Goal: Information Seeking & Learning: Check status

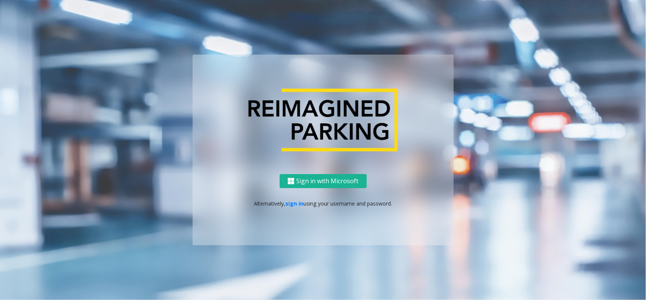
click at [283, 203] on p "Alternatively, sign in using your username and password." at bounding box center [323, 203] width 246 height 8
click at [292, 203] on link "sign in" at bounding box center [295, 203] width 18 height 7
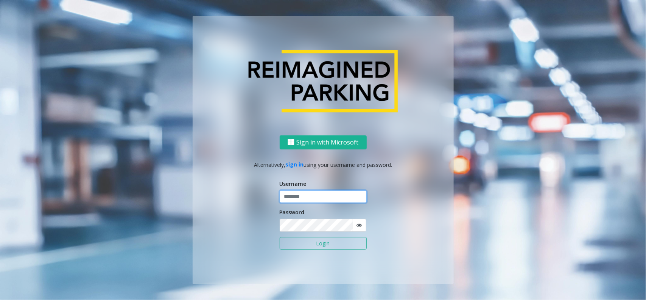
click at [294, 194] on input "text" at bounding box center [323, 196] width 87 height 13
type input "********"
click at [280, 237] on button "Login" at bounding box center [323, 243] width 87 height 13
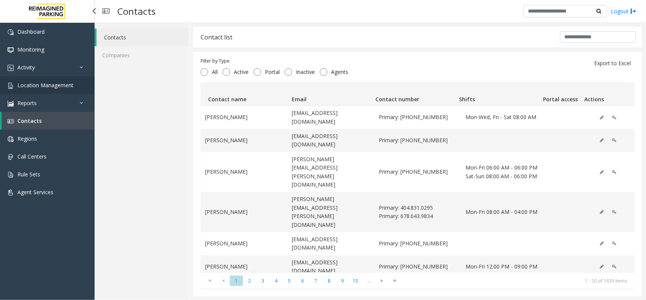
click at [78, 87] on link "Location Management" at bounding box center [47, 85] width 95 height 18
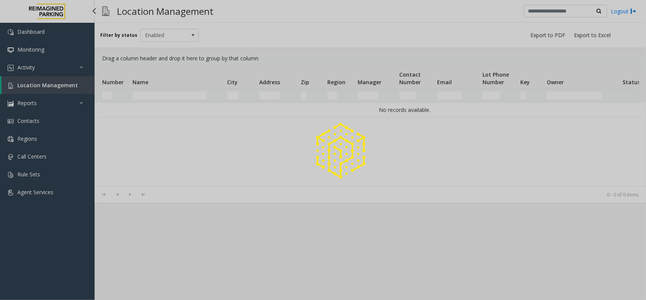
click at [78, 87] on div at bounding box center [323, 150] width 646 height 300
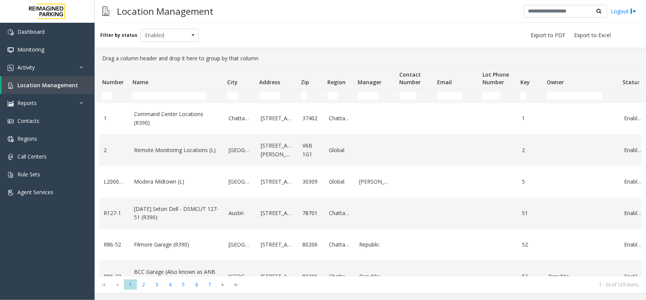
click at [369, 9] on div "Location Management Logout" at bounding box center [371, 11] width 552 height 23
click at [150, 93] on input "Name Filter" at bounding box center [170, 96] width 74 height 8
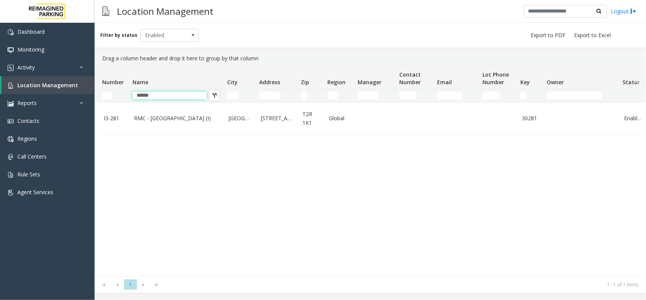
type input "*****"
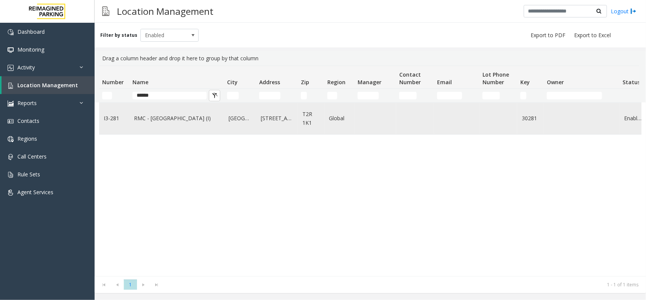
click at [155, 116] on link "RMC - Mount Royal Village (I)" at bounding box center [177, 118] width 86 height 8
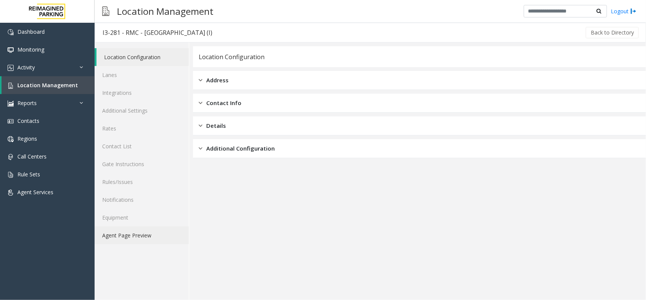
click at [121, 232] on link "Agent Page Preview" at bounding box center [142, 235] width 94 height 18
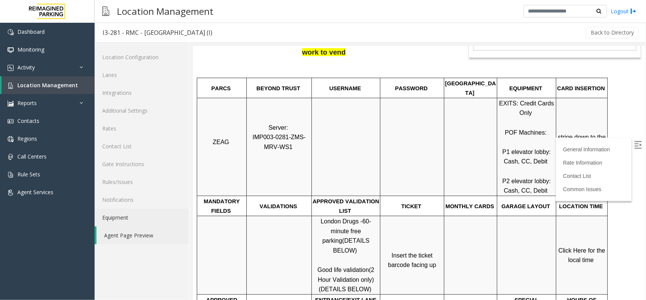
scroll to position [142, 0]
click at [587, 246] on span "Click Here for the local time" at bounding box center [583, 254] width 48 height 16
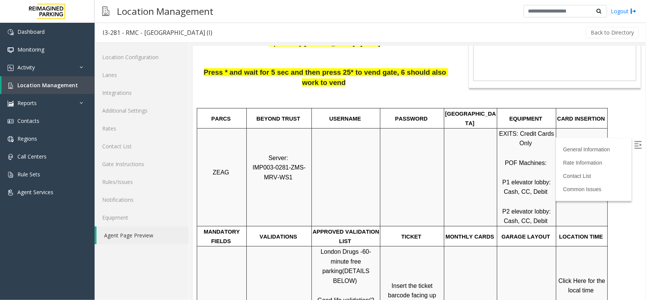
scroll to position [95, 0]
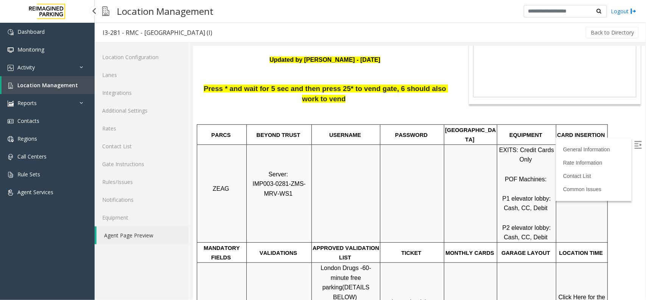
click at [57, 83] on span "Location Management" at bounding box center [47, 84] width 61 height 7
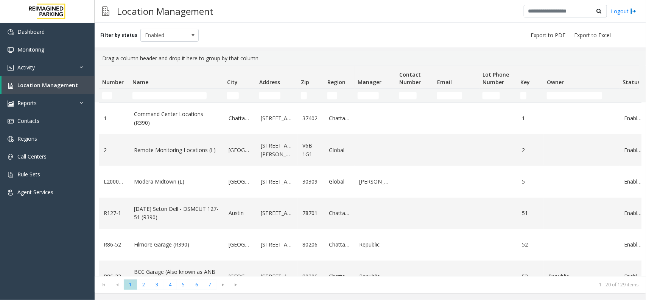
scroll to position [0, 76]
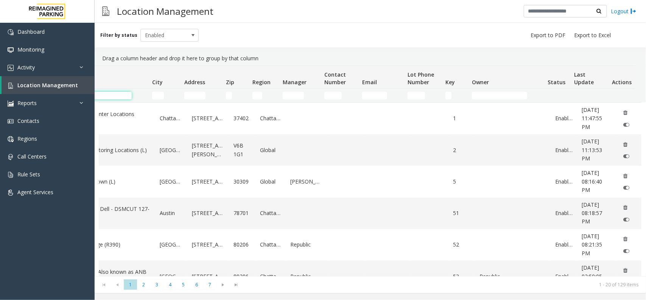
click at [110, 92] on input "Name Filter" at bounding box center [95, 96] width 74 height 8
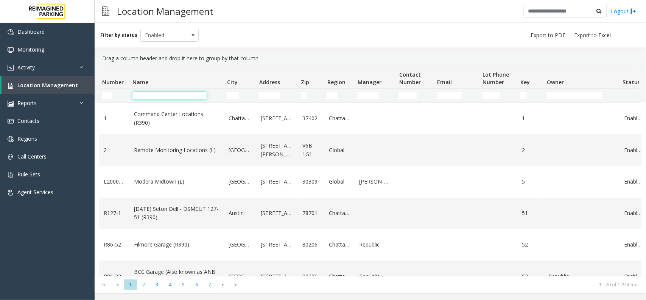
scroll to position [0, 76]
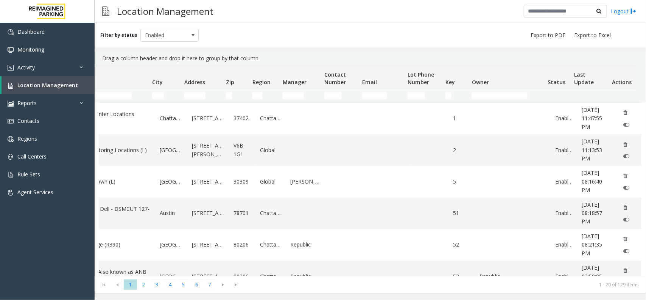
click at [126, 98] on input "Name Filter" at bounding box center [95, 96] width 74 height 8
click at [52, 71] on link "Activity" at bounding box center [47, 67] width 95 height 18
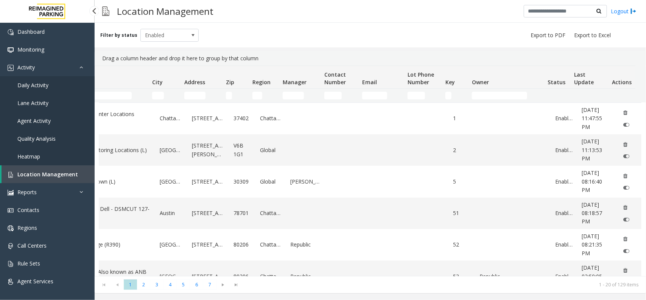
click at [58, 86] on link "Daily Activity" at bounding box center [47, 85] width 95 height 18
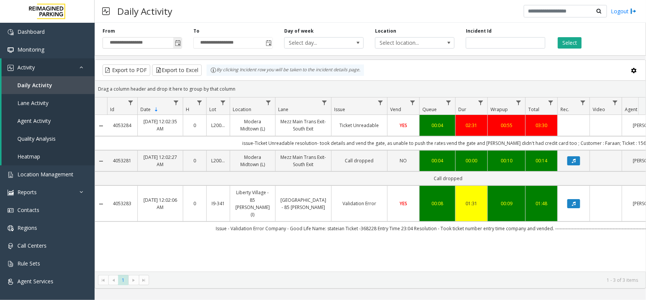
click at [178, 45] on span "Toggle popup" at bounding box center [178, 43] width 6 height 6
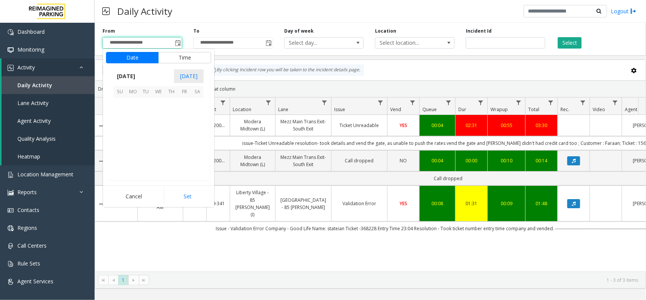
scroll to position [135775, 0]
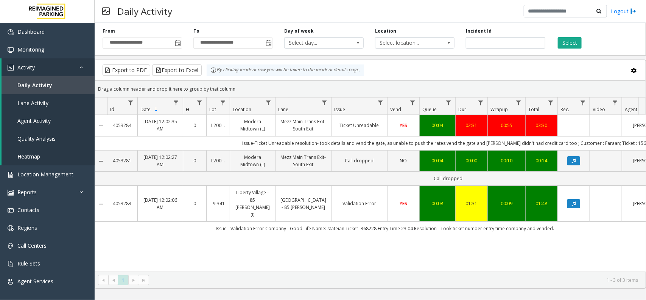
click at [378, 64] on div "Export to PDF Export to Excel By clicking Incident row you will be taken to the…" at bounding box center [370, 69] width 538 height 11
drag, startPoint x: 367, startPoint y: 217, endPoint x: 423, endPoint y: 220, distance: 56.1
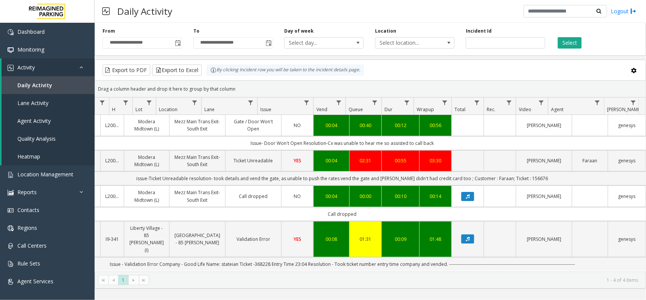
scroll to position [0, 106]
click at [493, 177] on td "issue-Ticket Unreadable resolution- took details and vend the gate, as unable t…" at bounding box center [342, 178] width 683 height 14
click at [532, 179] on td "issue-Ticket Unreadable resolution- took details and vend the gate, as unable t…" at bounding box center [342, 178] width 683 height 14
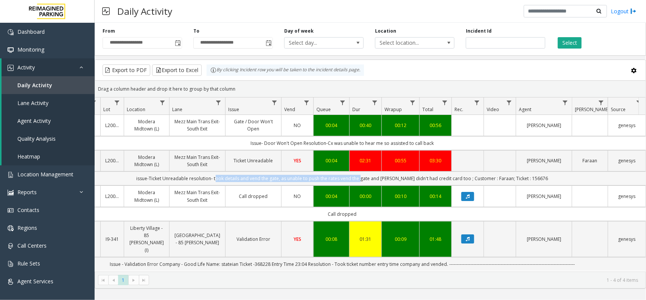
drag, startPoint x: 226, startPoint y: 180, endPoint x: 369, endPoint y: 174, distance: 143.3
click at [369, 174] on td "issue-Ticket Unreadable resolution- took details and vend the gate, as unable t…" at bounding box center [342, 178] width 683 height 14
click at [425, 181] on td "issue-Ticket Unreadable resolution- took details and vend the gate, as unable t…" at bounding box center [342, 178] width 683 height 14
drag, startPoint x: 226, startPoint y: 177, endPoint x: 459, endPoint y: 181, distance: 233.3
click at [459, 181] on td "issue-Ticket Unreadable resolution- took details and vend the gate, as unable t…" at bounding box center [342, 178] width 683 height 14
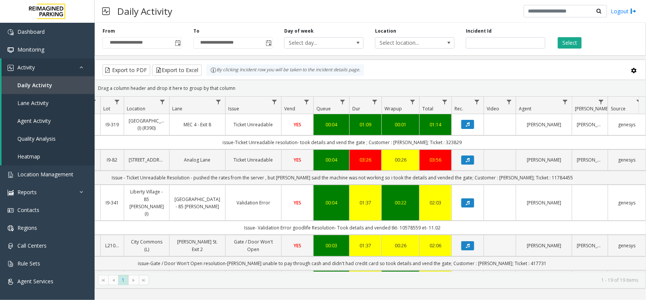
click at [471, 75] on div "Export to PDF Export to Excel By clicking Incident row you will be taken to the…" at bounding box center [370, 69] width 538 height 11
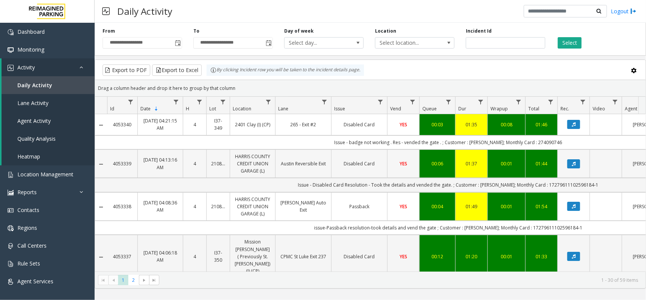
scroll to position [0, 106]
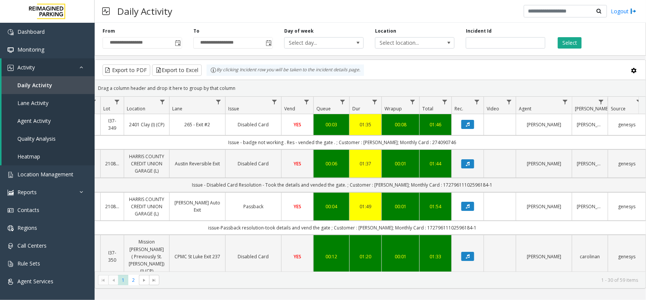
drag, startPoint x: 534, startPoint y: 135, endPoint x: 576, endPoint y: 135, distance: 42.0
click at [463, 166] on button "Data table" at bounding box center [468, 163] width 13 height 9
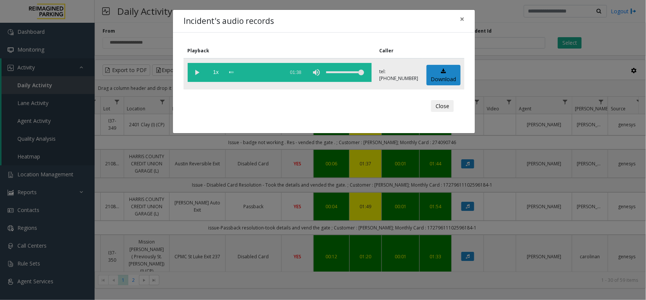
click at [200, 72] on vg-play-pause at bounding box center [197, 72] width 19 height 19
click at [598, 34] on div "Incident's audio records × Playback Caller 1x 01:38 tel:[PHONE_NUMBER] Download…" at bounding box center [323, 150] width 646 height 300
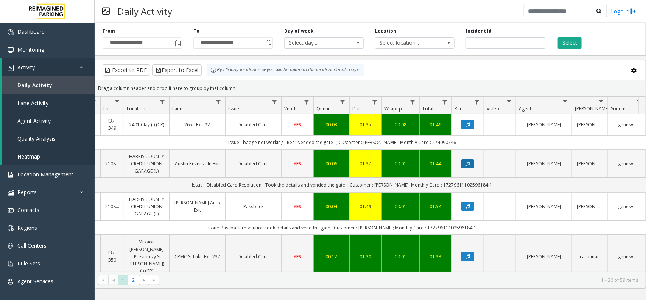
click at [464, 164] on button "Data table" at bounding box center [468, 163] width 13 height 9
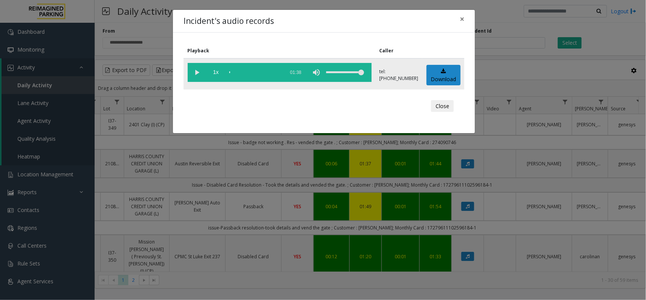
click at [195, 72] on vg-play-pause at bounding box center [197, 72] width 19 height 19
click at [233, 72] on div "scrub bar" at bounding box center [256, 72] width 52 height 19
click at [238, 71] on div "scrub bar" at bounding box center [256, 72] width 52 height 19
click at [245, 71] on div "scrub bar" at bounding box center [256, 72] width 52 height 19
click at [254, 73] on div "scrub bar" at bounding box center [256, 72] width 52 height 19
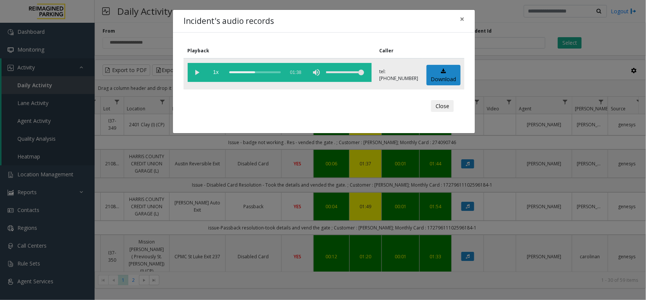
click at [256, 71] on div "scrub bar" at bounding box center [256, 72] width 52 height 19
click at [262, 72] on div "scrub bar" at bounding box center [256, 72] width 52 height 19
click at [260, 70] on div "scrub bar" at bounding box center [256, 72] width 52 height 19
click at [267, 70] on div "scrub bar" at bounding box center [256, 72] width 52 height 19
click at [271, 73] on div "scrub bar" at bounding box center [256, 72] width 52 height 19
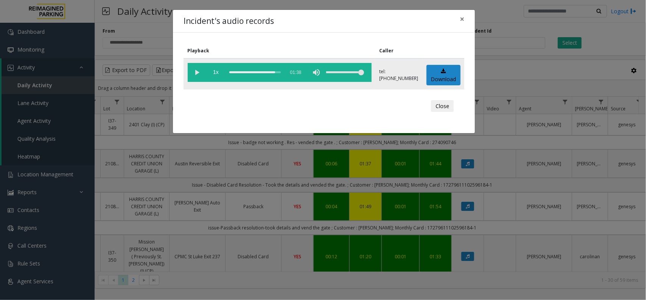
click at [271, 71] on div "scrub bar" at bounding box center [256, 72] width 52 height 19
click at [267, 71] on div "scrub bar" at bounding box center [256, 72] width 52 height 19
click at [460, 16] on button "×" at bounding box center [462, 19] width 15 height 19
